Goal: Information Seeking & Learning: Learn about a topic

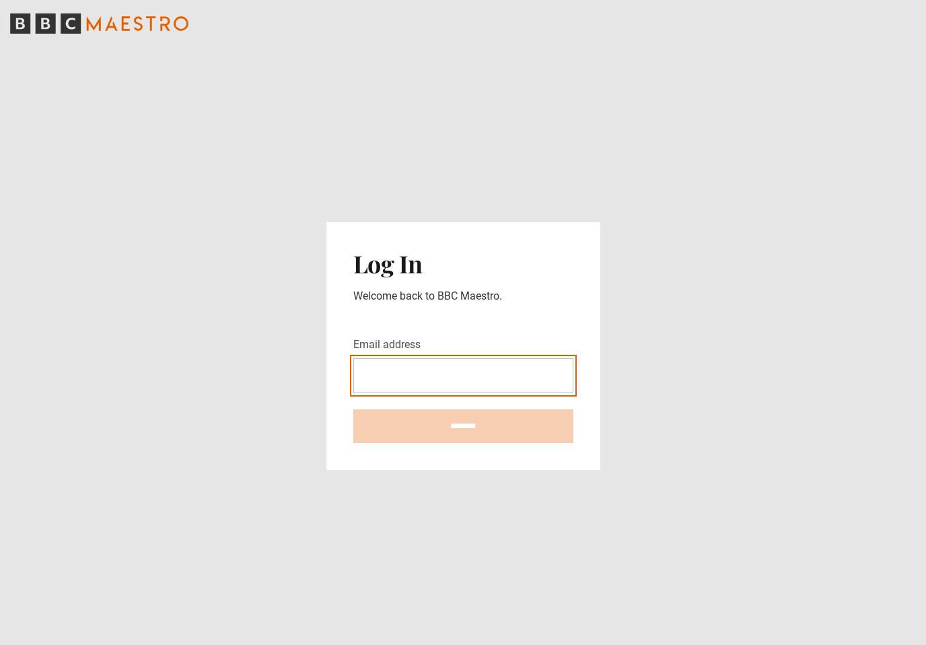
type input "**********"
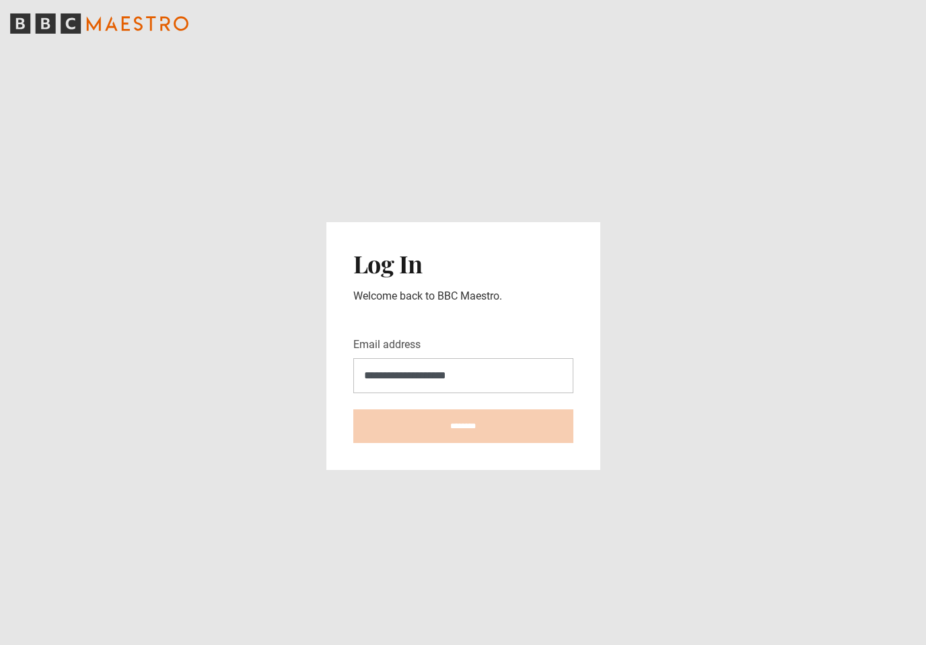
click at [463, 436] on input "********" at bounding box center [463, 426] width 220 height 34
type input "**********"
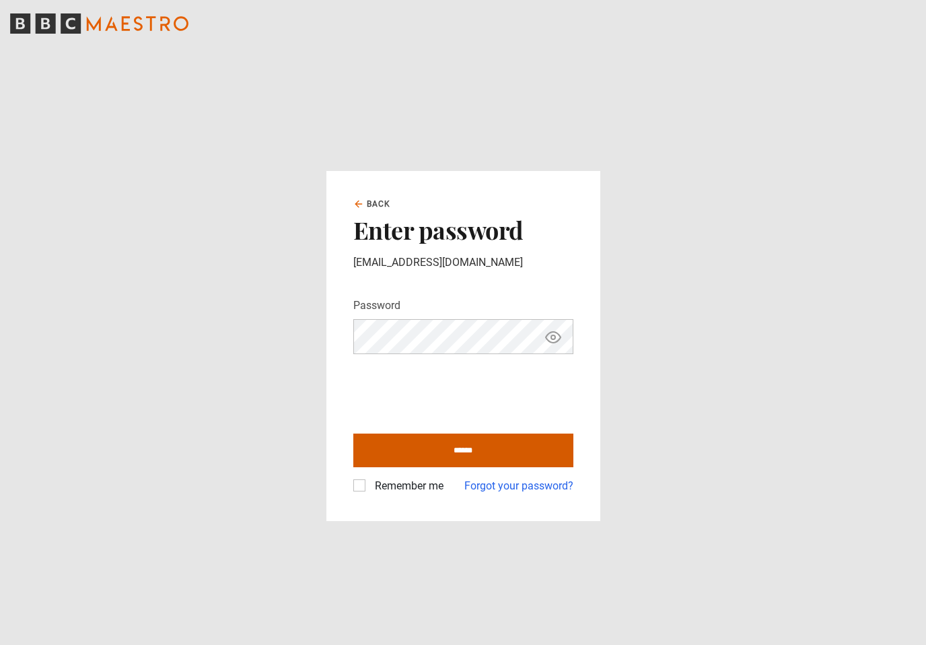
click at [495, 463] on input "******" at bounding box center [463, 451] width 220 height 34
type input "**********"
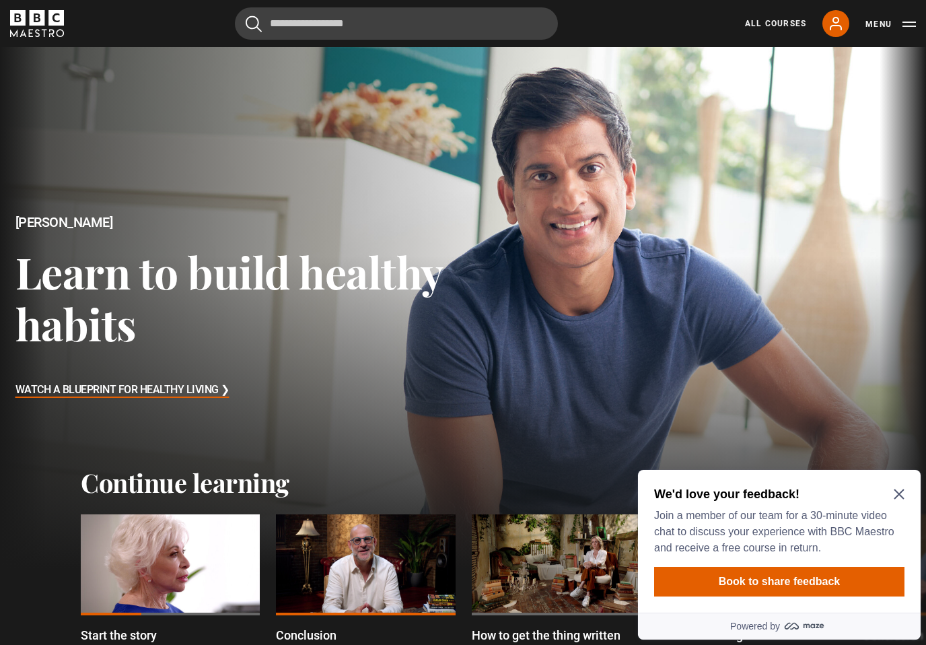
click at [900, 495] on icon "Close Maze Prompt" at bounding box center [899, 494] width 10 height 10
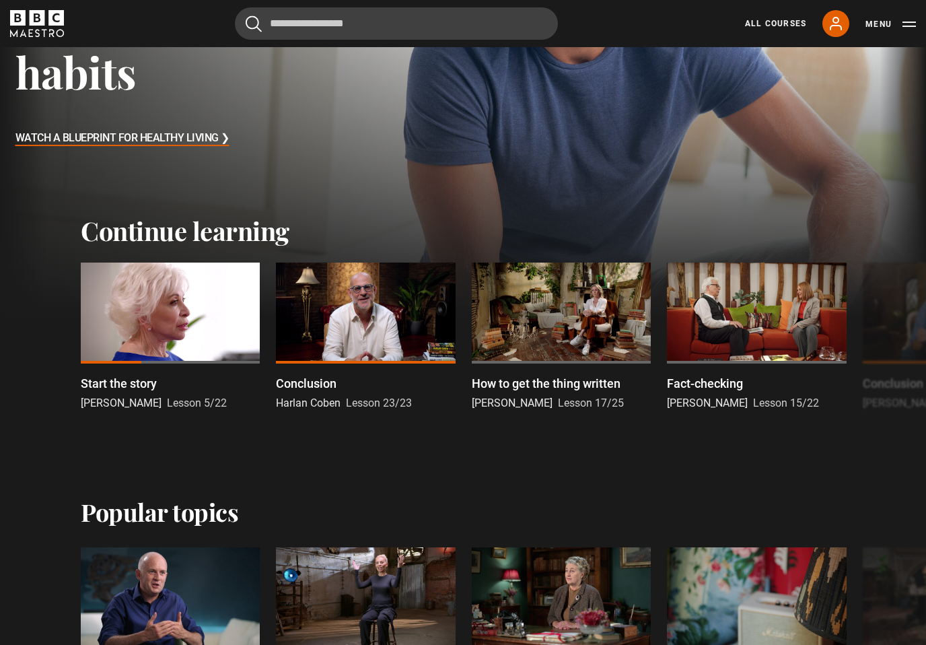
scroll to position [252, 0]
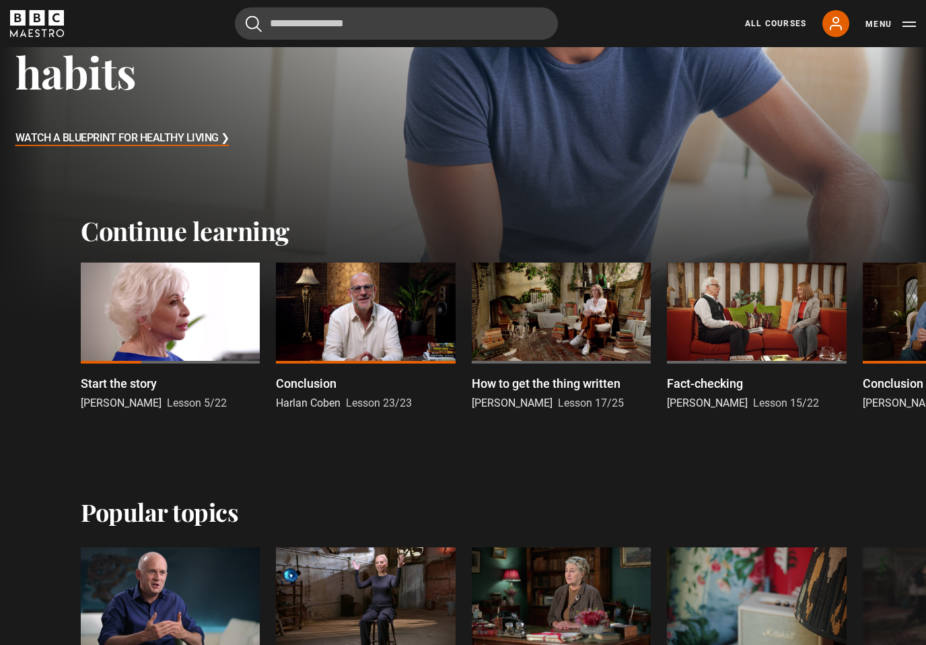
click at [732, 304] on div at bounding box center [756, 313] width 179 height 101
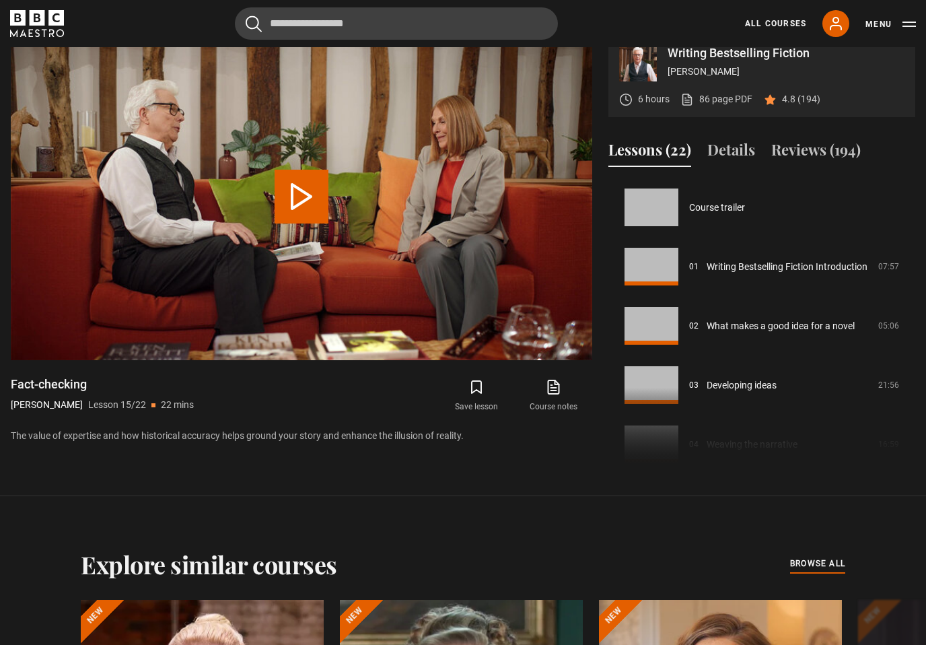
scroll to position [829, 0]
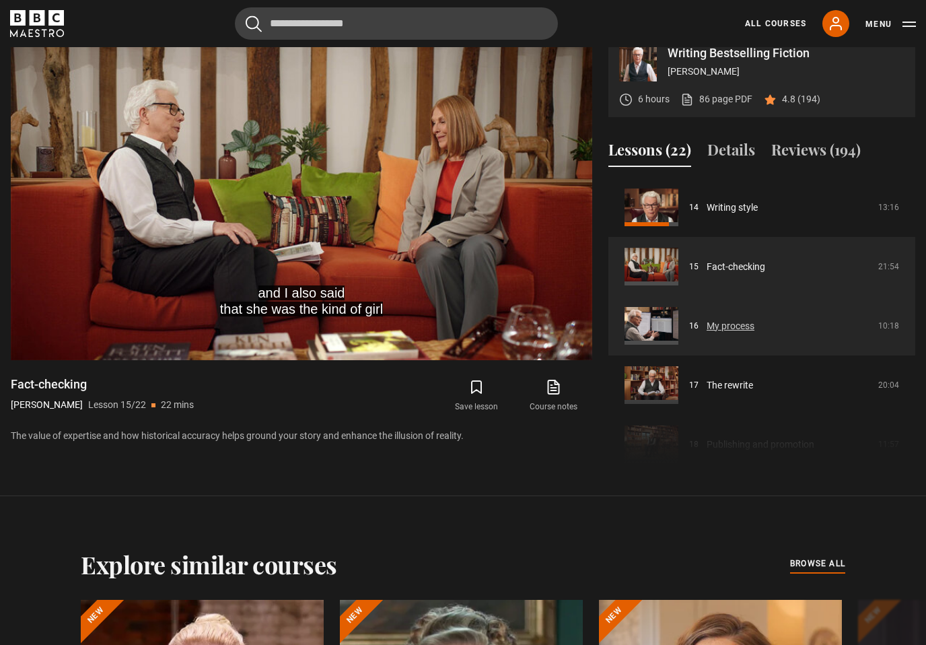
click at [755, 333] on link "My process" at bounding box center [731, 326] width 48 height 14
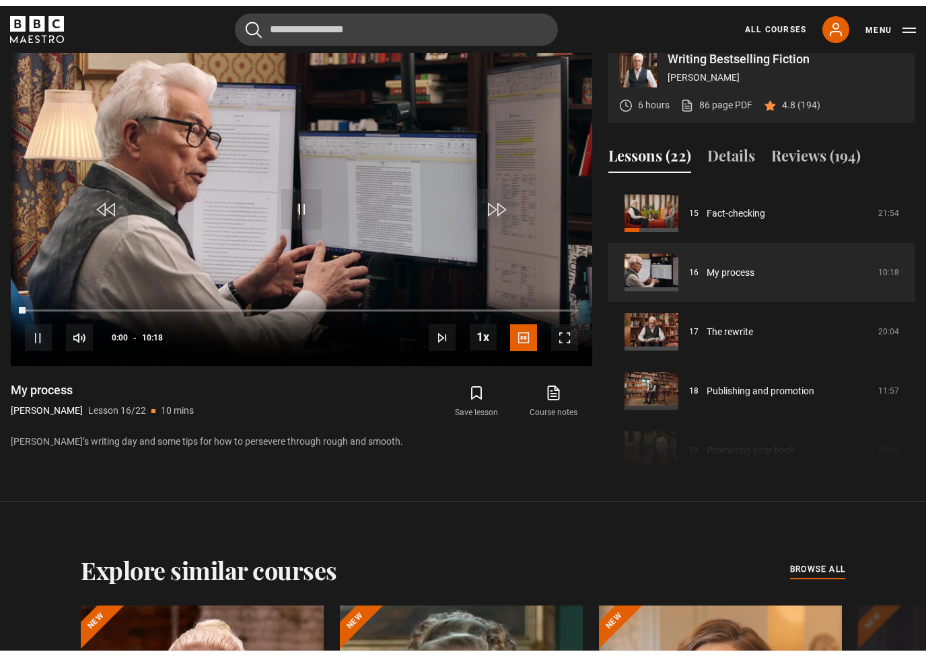
scroll to position [16, 0]
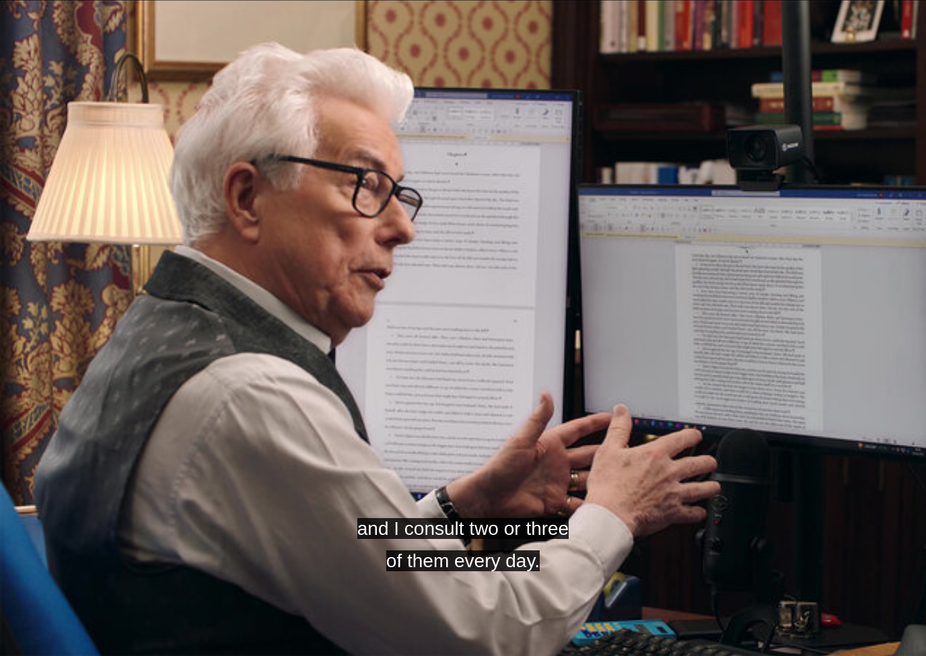
drag, startPoint x: 0, startPoint y: 0, endPoint x: -1, endPoint y: -17, distance: 16.8
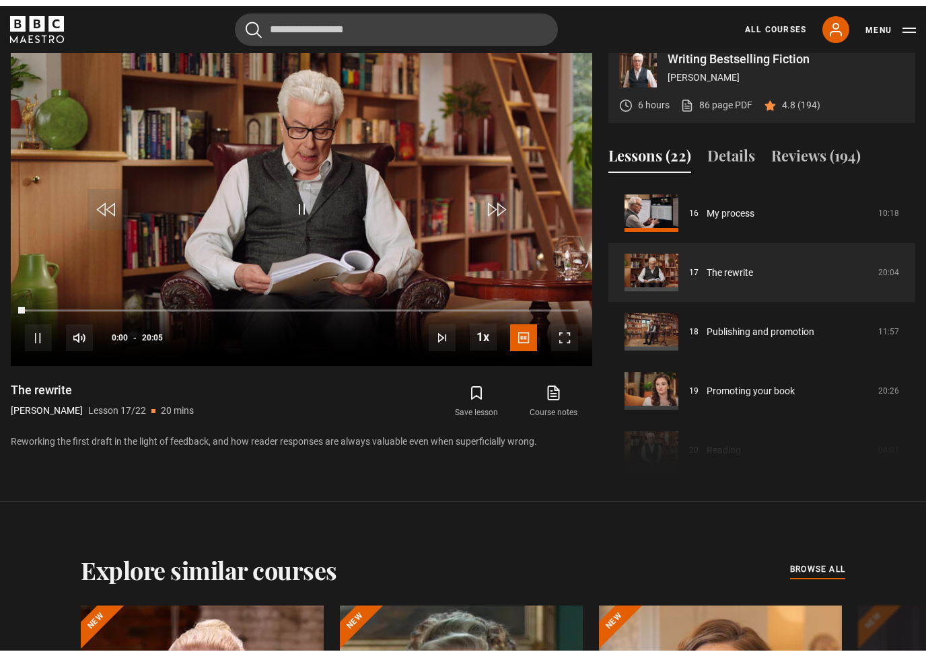
scroll to position [16, 0]
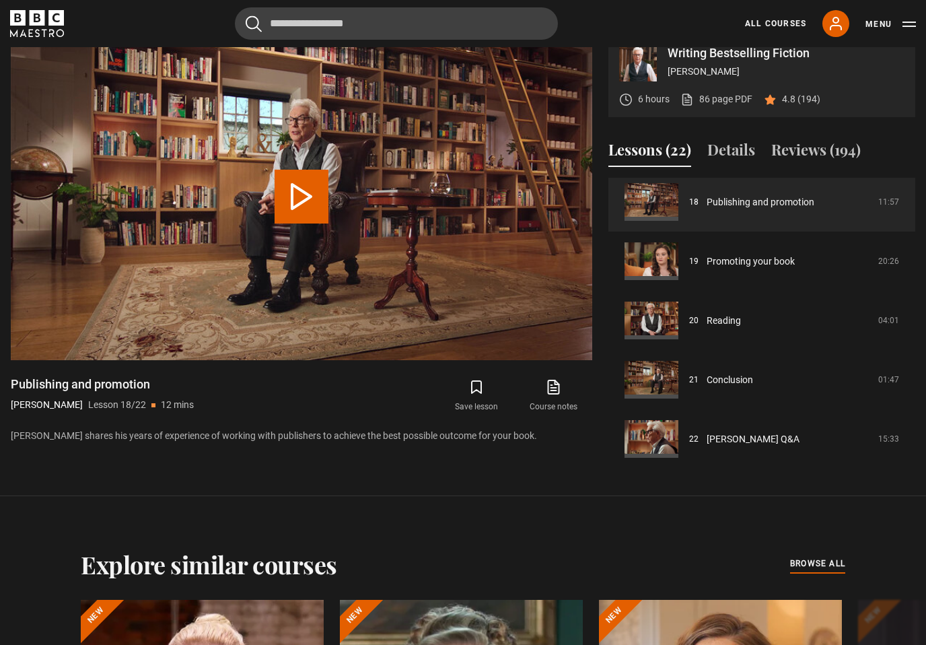
scroll to position [1072, 0]
click at [795, 27] on link "All Courses" at bounding box center [775, 24] width 61 height 12
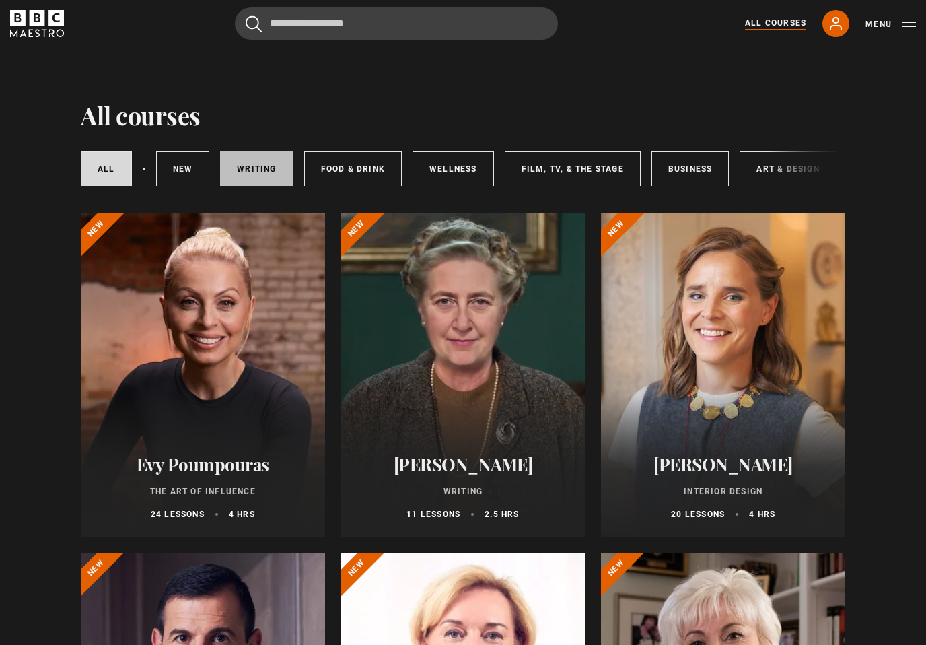
click at [266, 170] on link "Writing" at bounding box center [256, 168] width 73 height 35
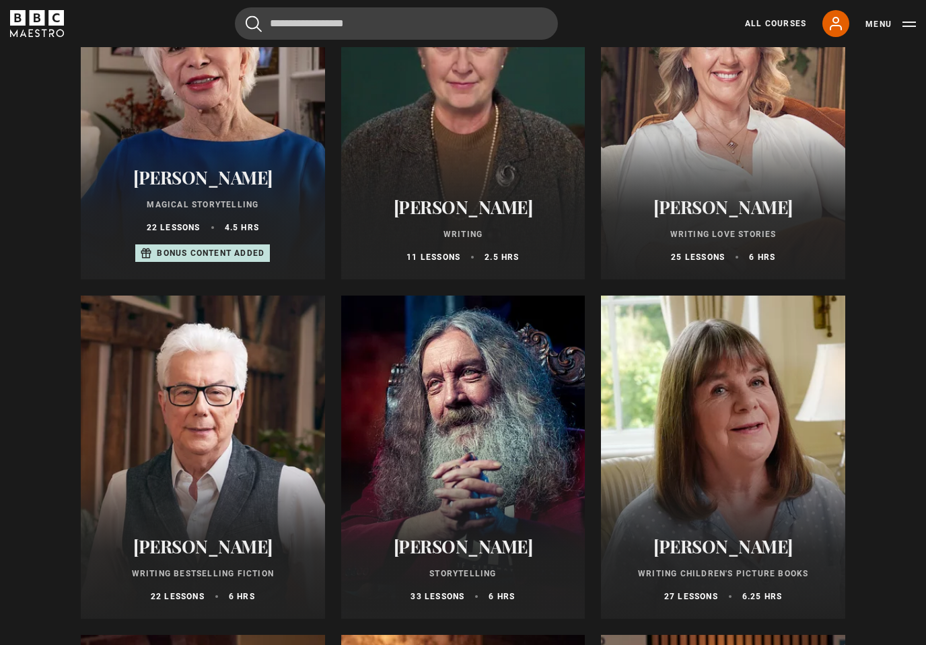
scroll to position [257, 0]
click at [471, 433] on div at bounding box center [463, 457] width 244 height 323
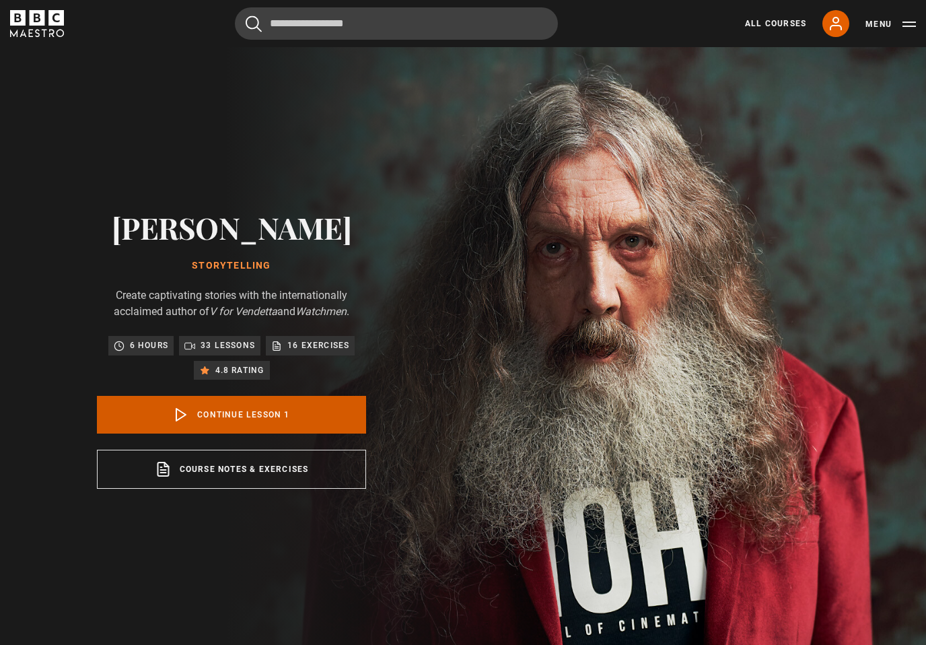
click at [312, 432] on link "Continue lesson 1" at bounding box center [231, 415] width 269 height 38
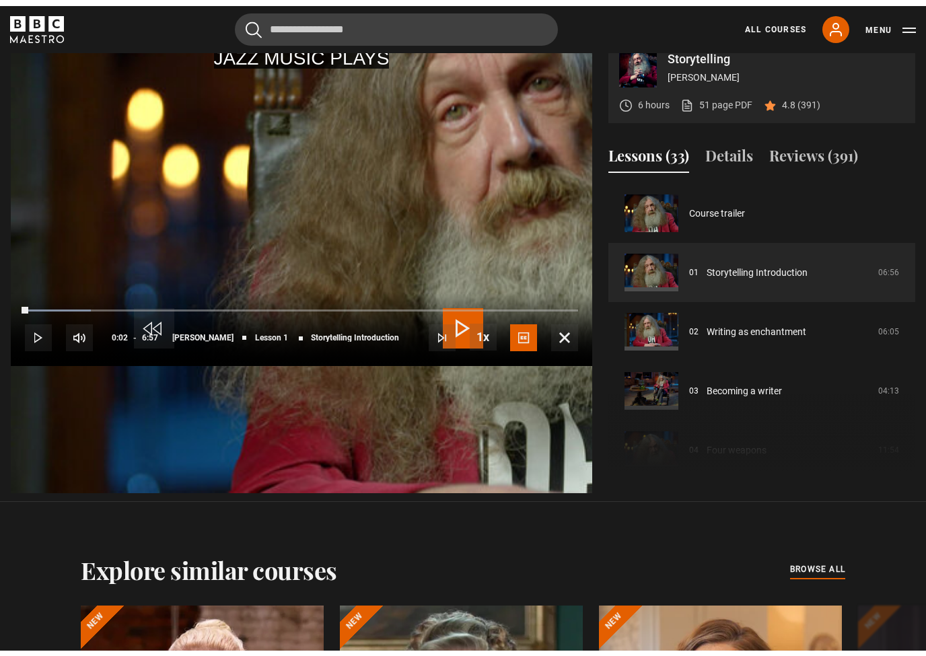
scroll to position [16, 0]
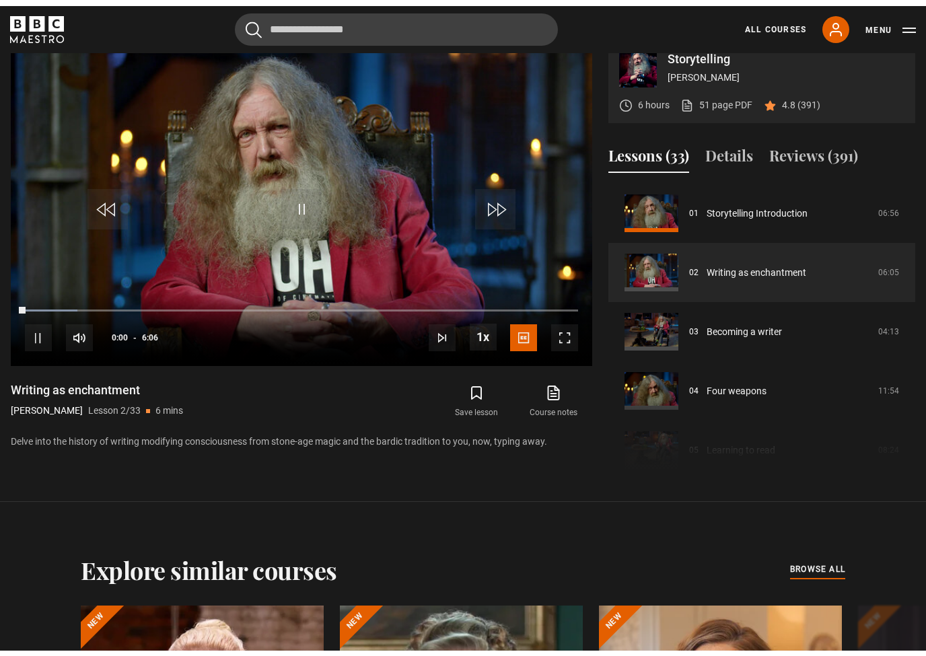
scroll to position [16, 0]
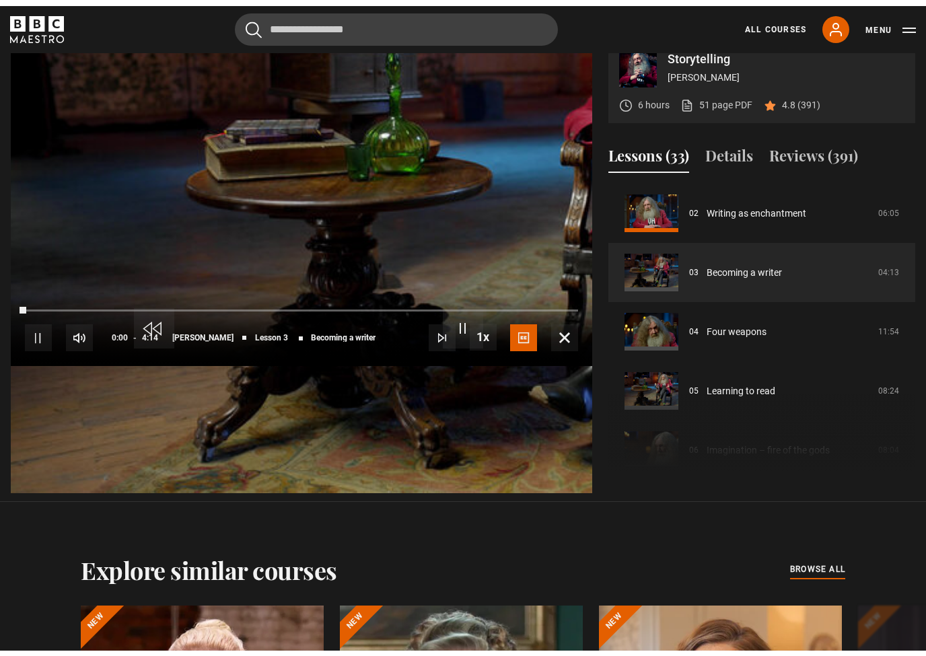
scroll to position [16, 0]
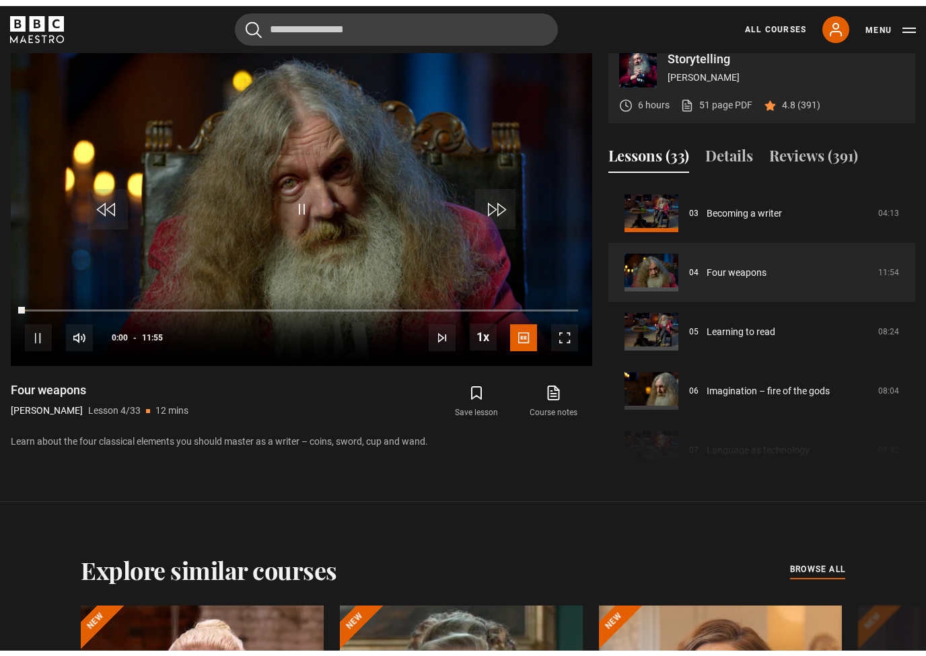
scroll to position [16, 0]
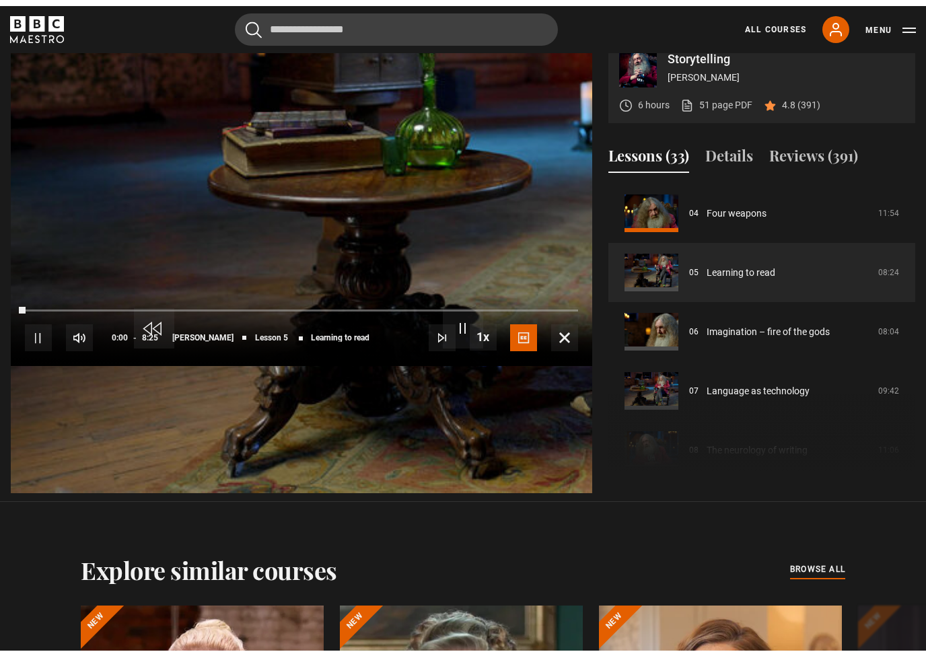
scroll to position [16, 0]
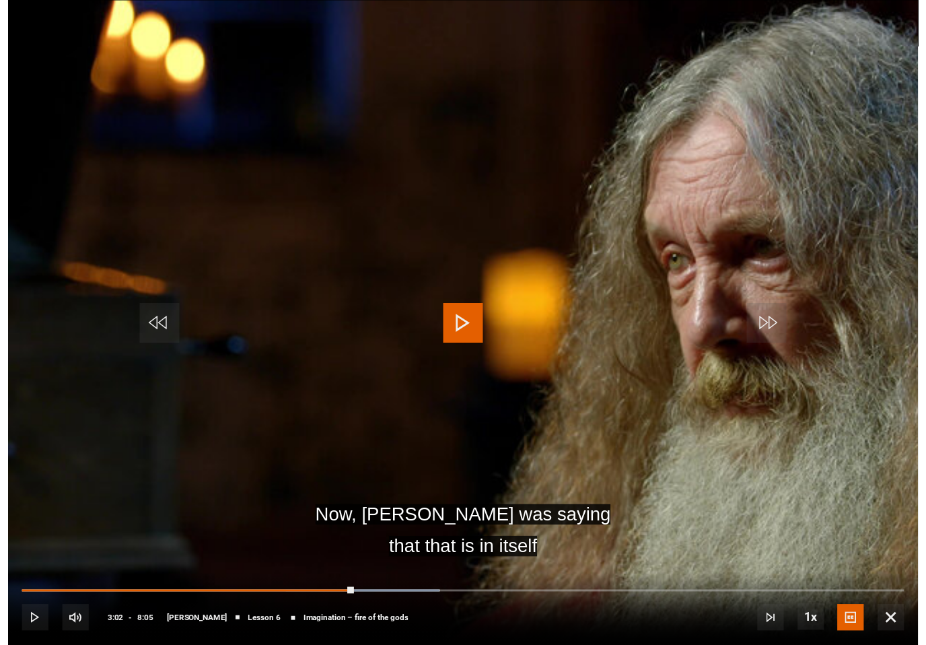
scroll to position [568, 0]
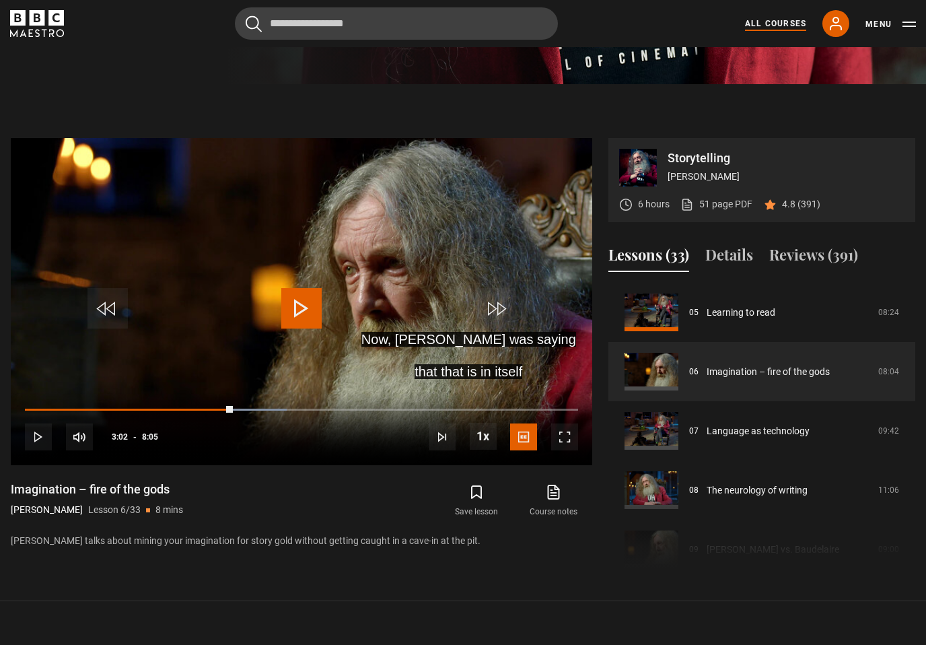
click at [781, 27] on link "All Courses" at bounding box center [775, 24] width 61 height 12
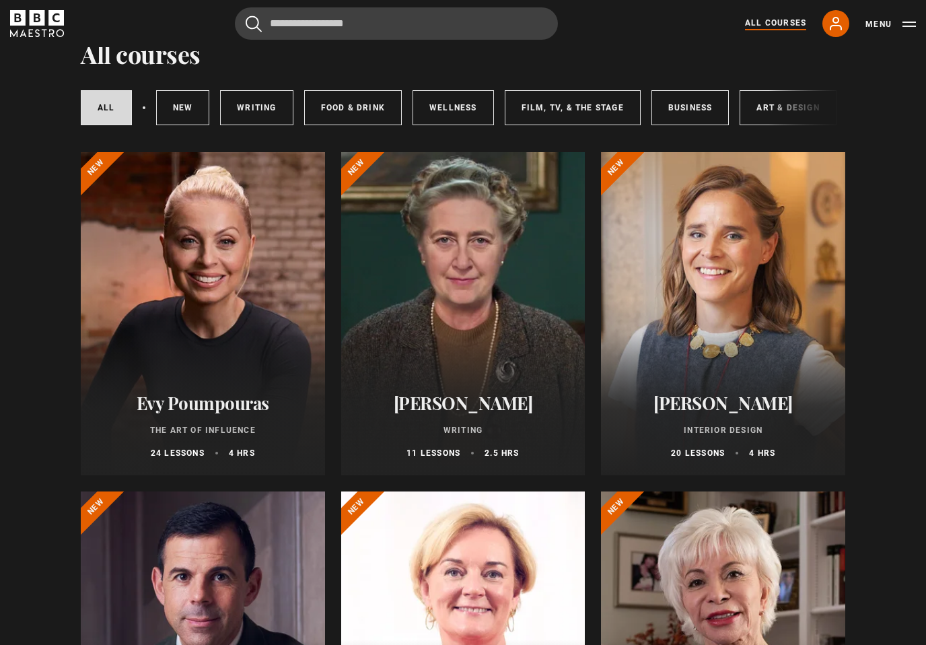
scroll to position [59, 0]
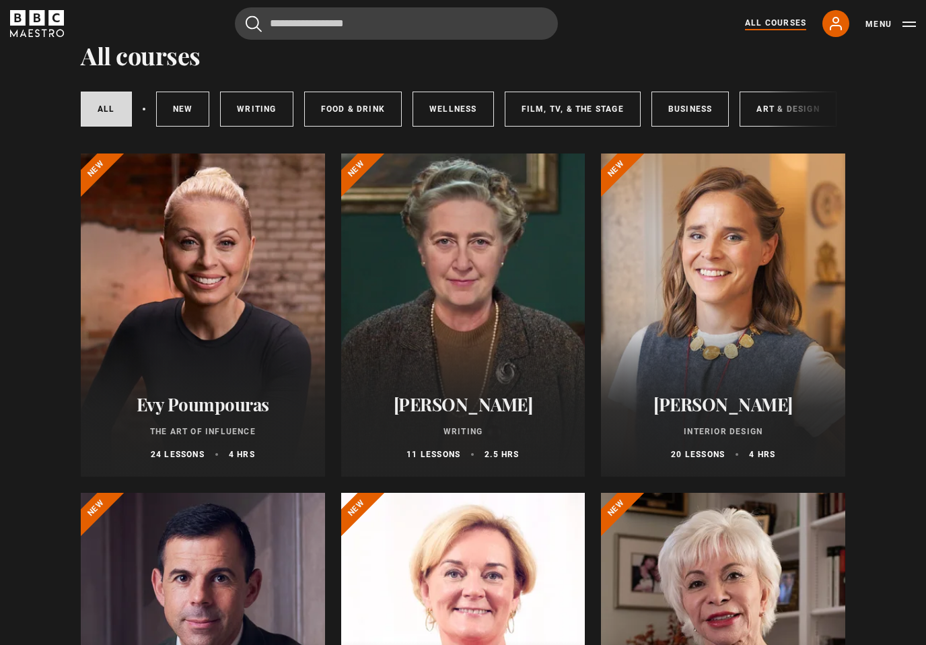
click at [522, 376] on div at bounding box center [463, 315] width 244 height 323
click at [493, 374] on div at bounding box center [463, 315] width 244 height 323
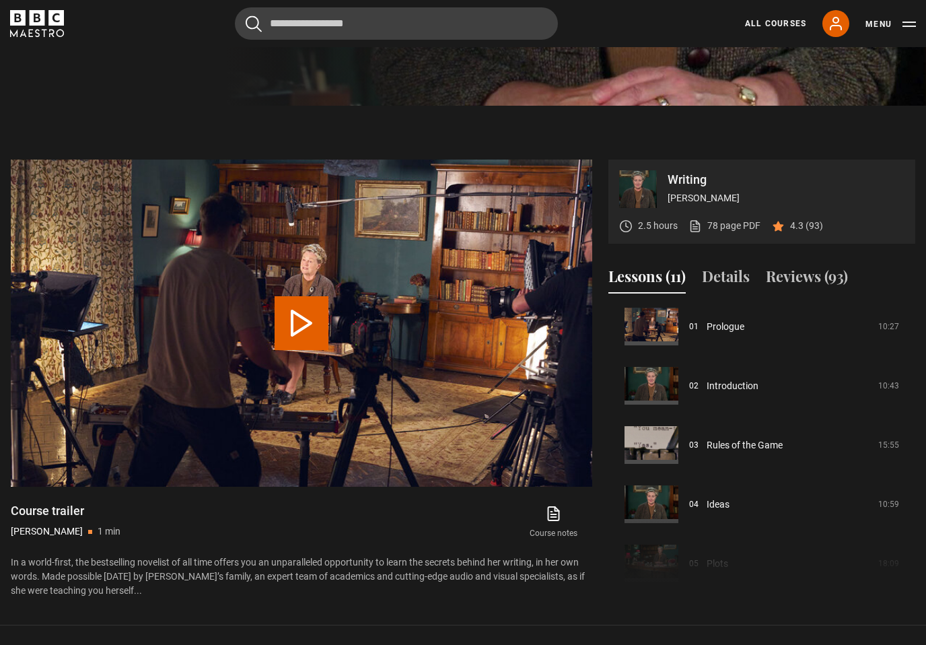
scroll to position [61, 0]
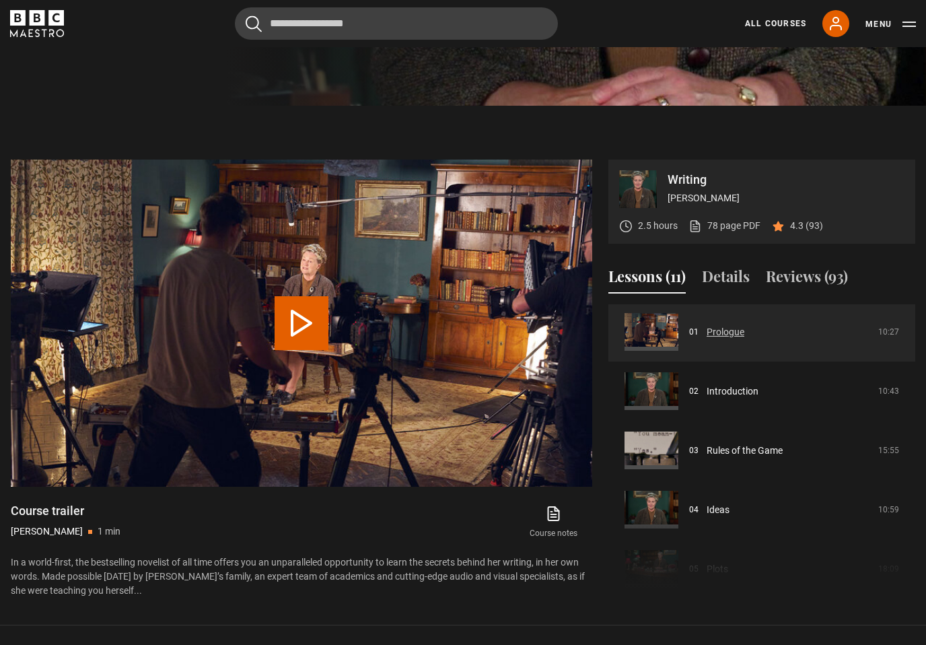
click at [720, 339] on link "Prologue" at bounding box center [726, 332] width 38 height 14
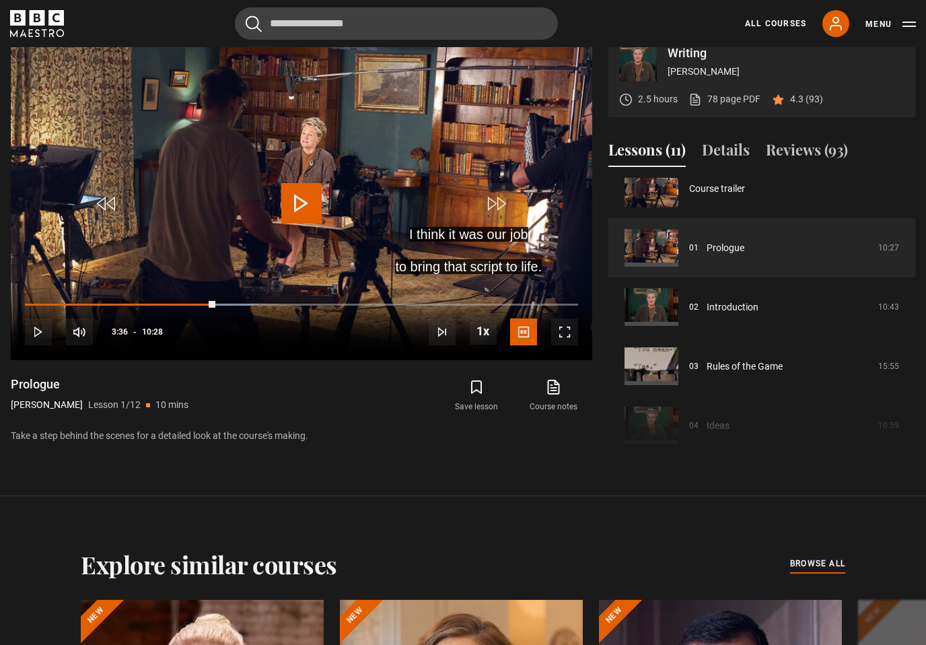
scroll to position [49, 0]
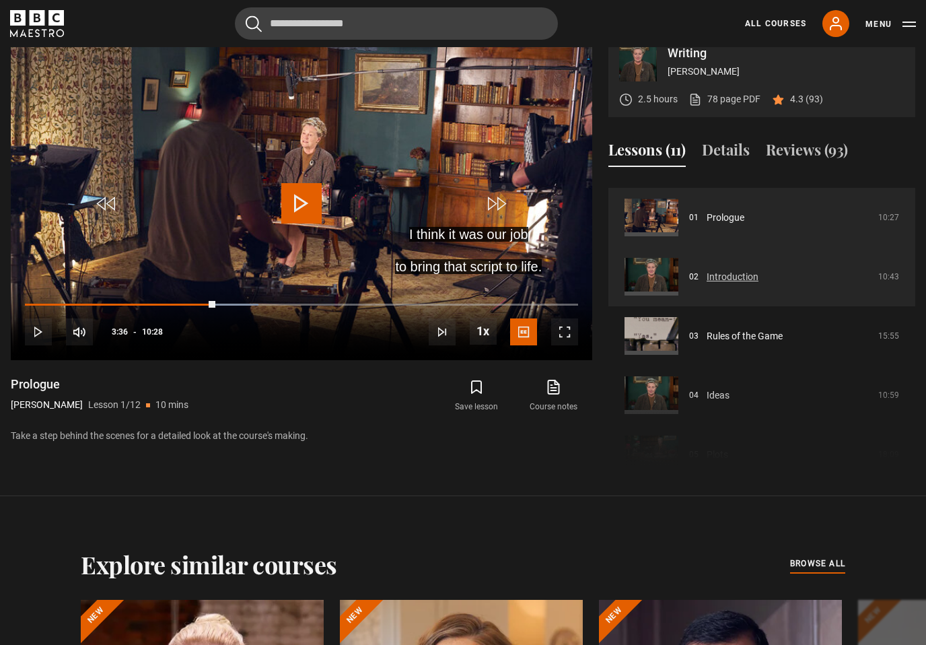
click at [753, 284] on link "Introduction" at bounding box center [733, 277] width 52 height 14
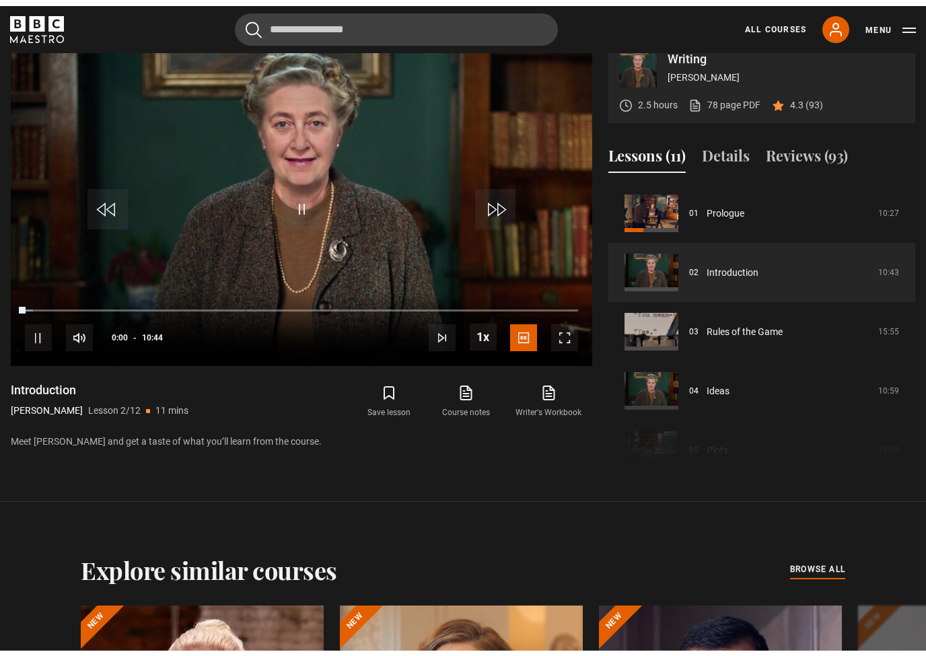
scroll to position [16, 0]
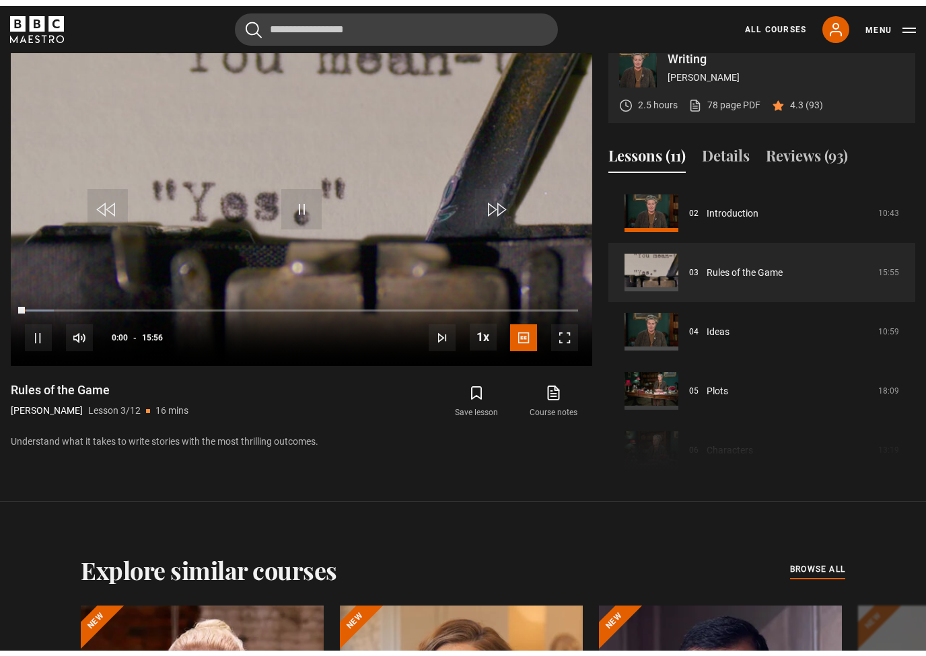
scroll to position [16, 0]
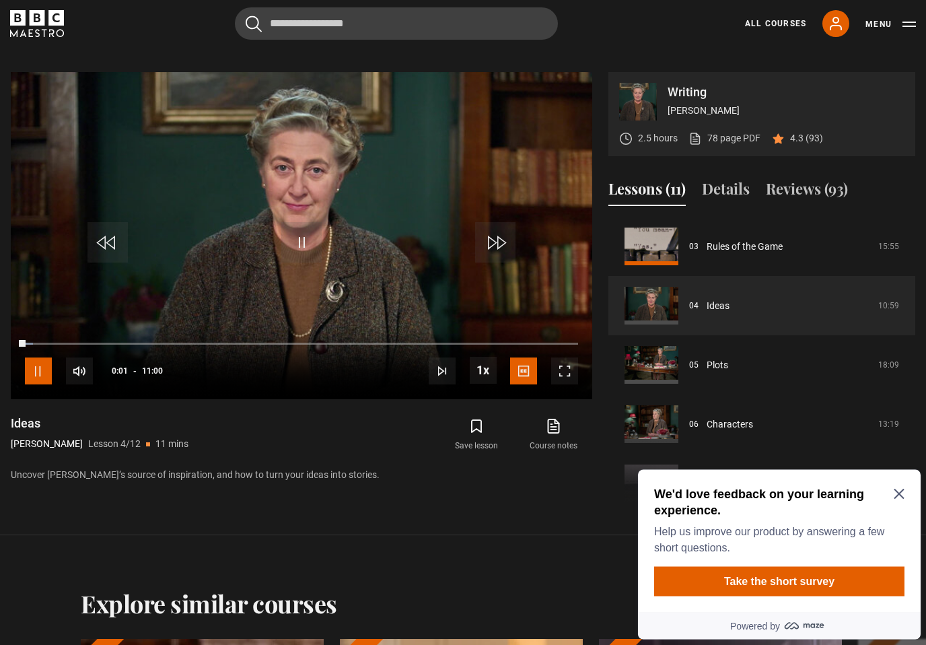
scroll to position [634, 0]
click at [552, 384] on span "Video Player" at bounding box center [564, 370] width 27 height 27
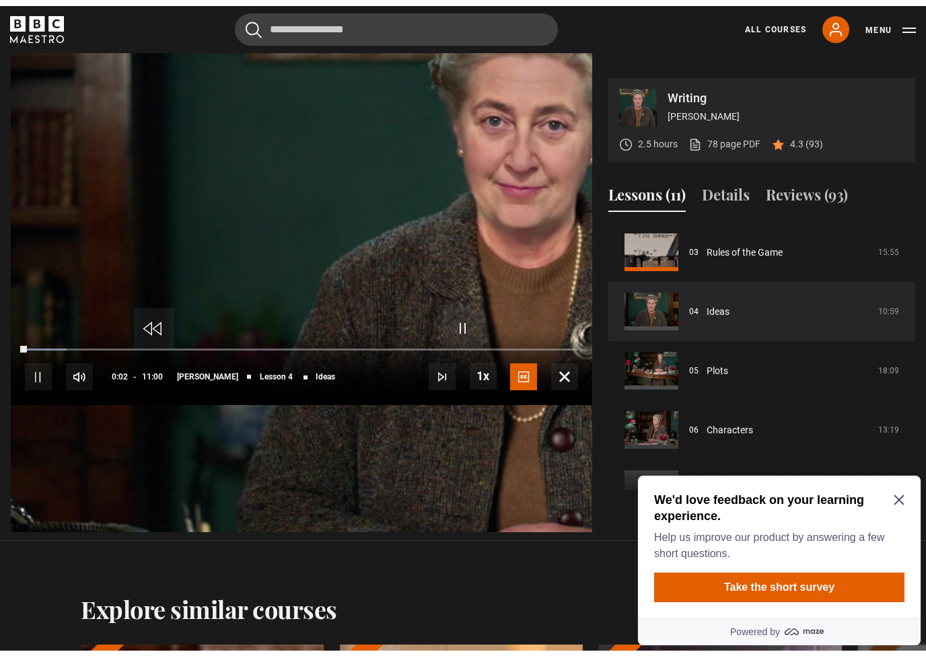
scroll to position [16, 0]
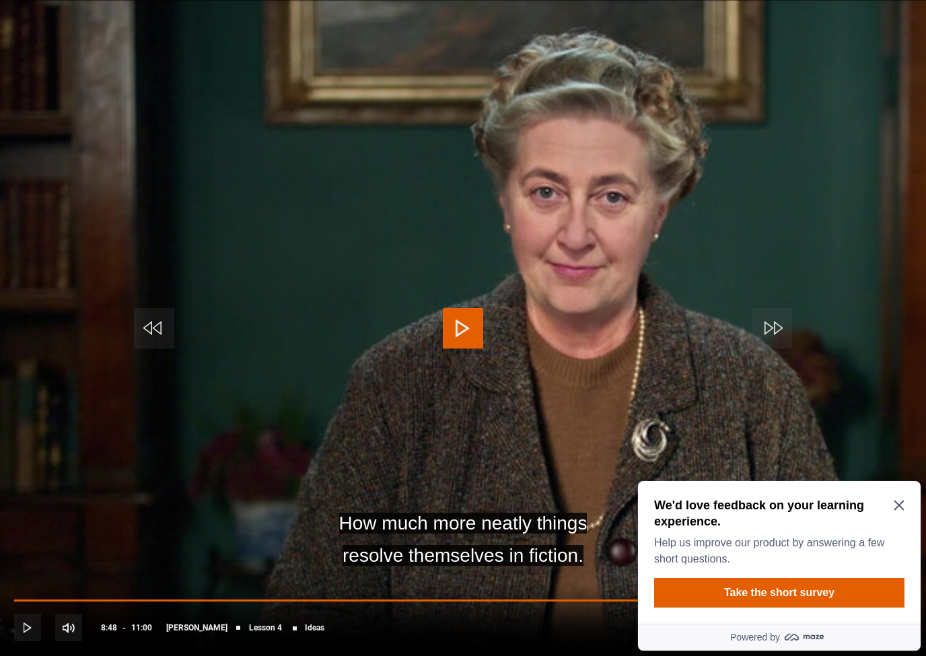
click at [470, 314] on span "Video Player" at bounding box center [463, 328] width 40 height 40
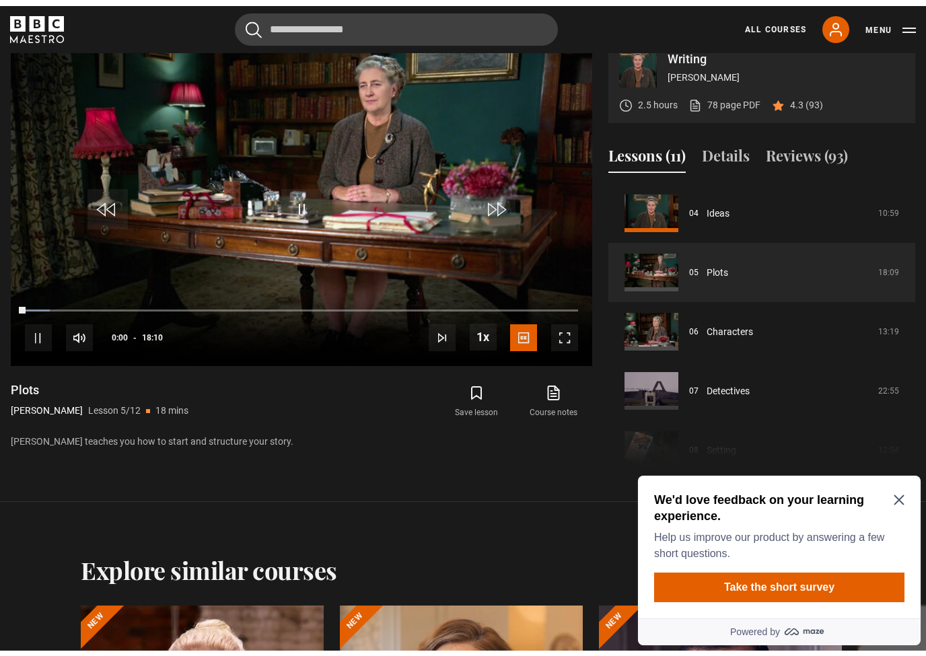
scroll to position [16, 0]
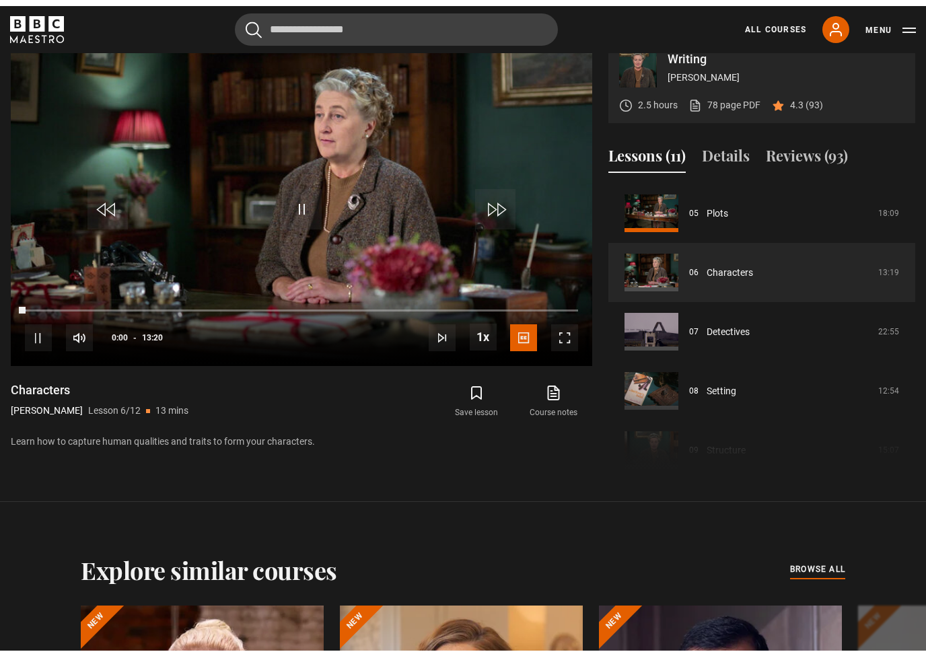
scroll to position [16, 0]
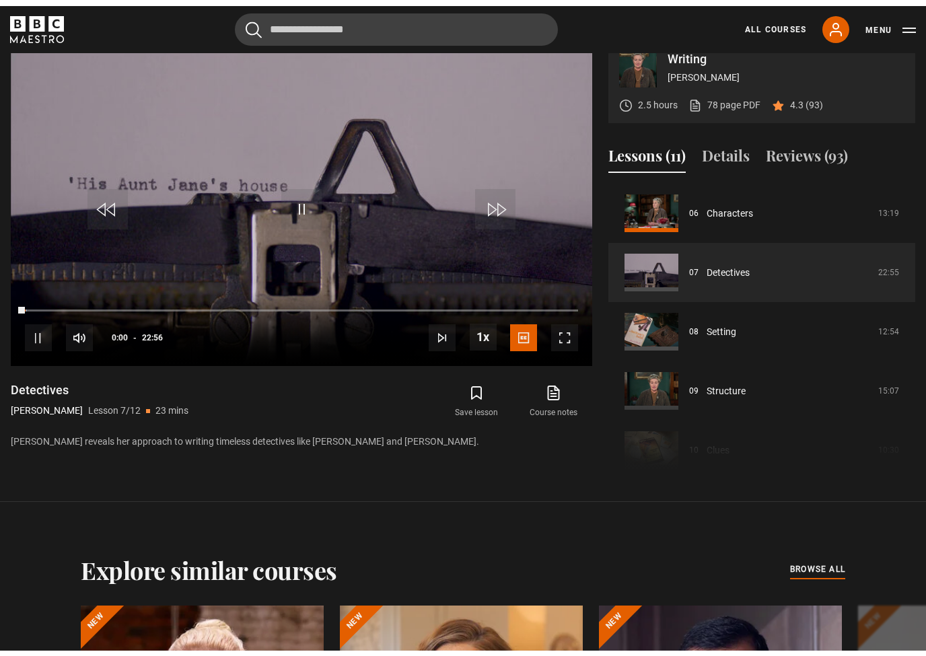
scroll to position [16, 0]
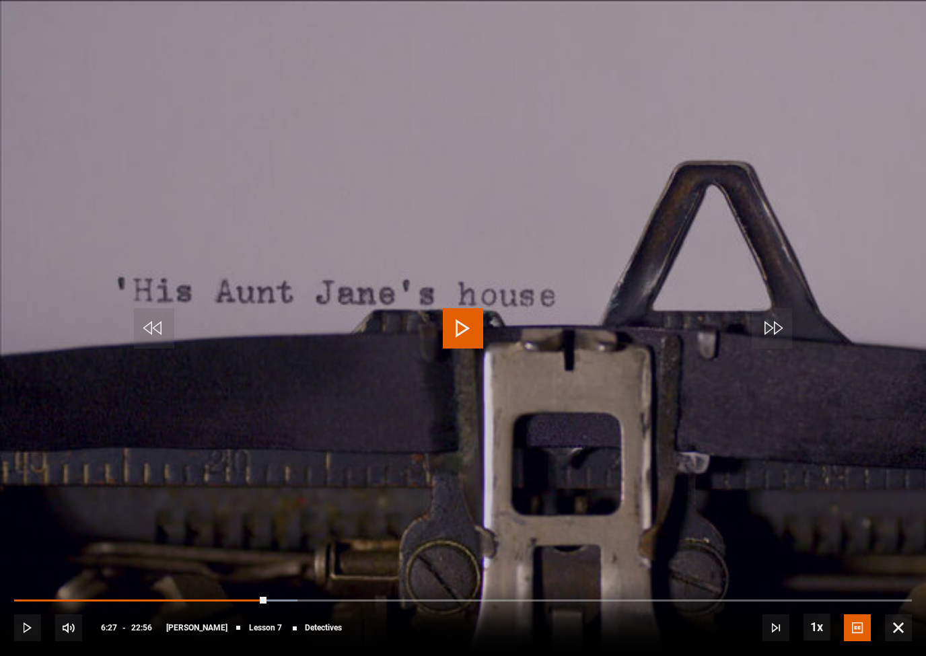
click at [112, 4] on video-js "Video Player is loading. Play Lesson Detectives 10s Skip Back 10 seconds Play 1…" at bounding box center [463, 328] width 926 height 656
